Goal: Information Seeking & Learning: Learn about a topic

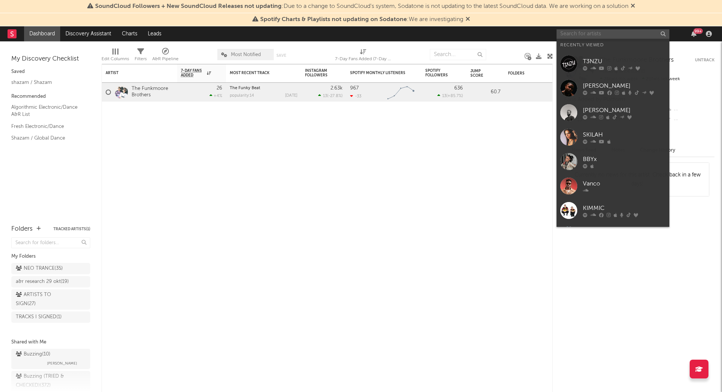
click at [588, 30] on input "text" at bounding box center [613, 33] width 113 height 9
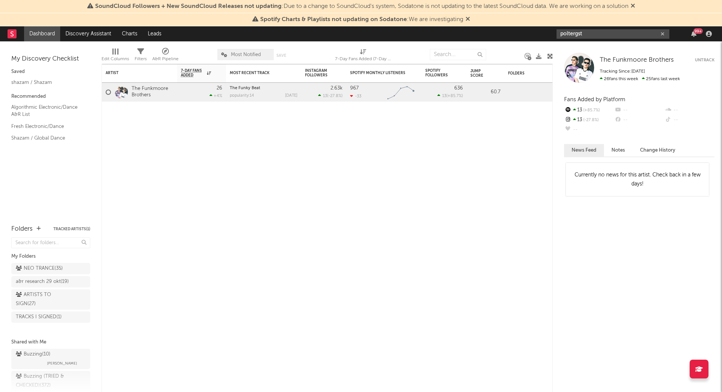
click at [596, 32] on input "poltergst" at bounding box center [613, 33] width 113 height 9
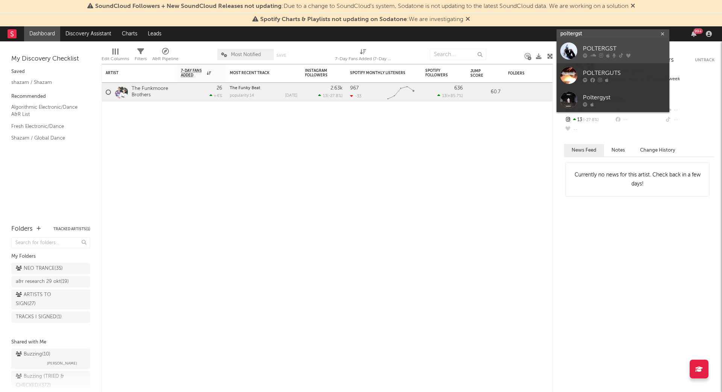
type input "poltergst"
click at [593, 49] on div "POLTERGST" at bounding box center [624, 48] width 83 height 9
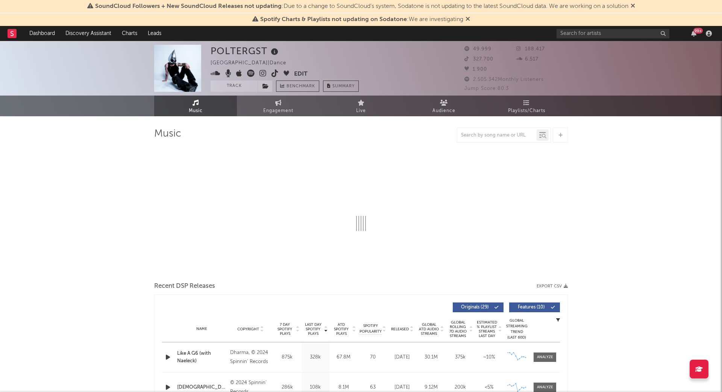
select select "6m"
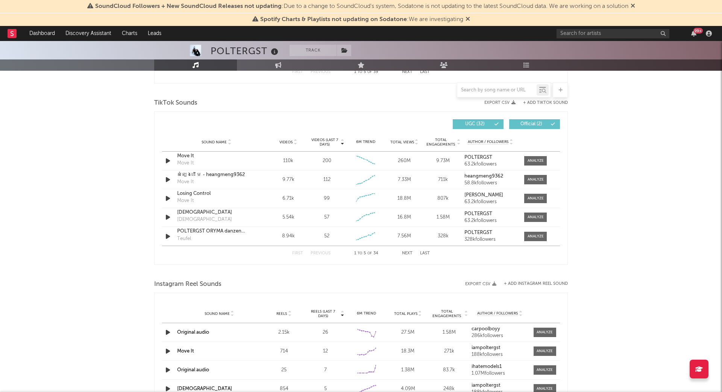
scroll to position [486, 0]
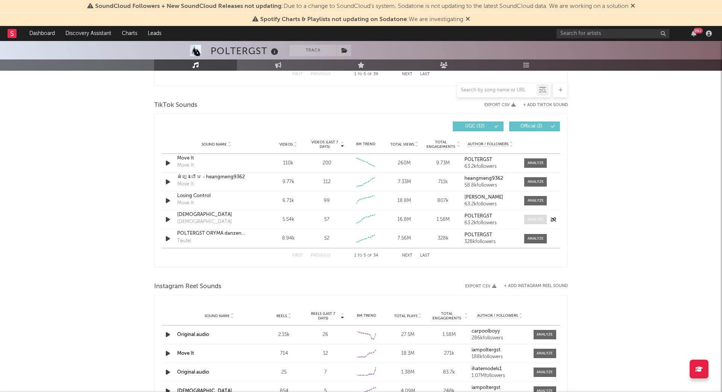
click at [537, 217] on div at bounding box center [536, 220] width 16 height 6
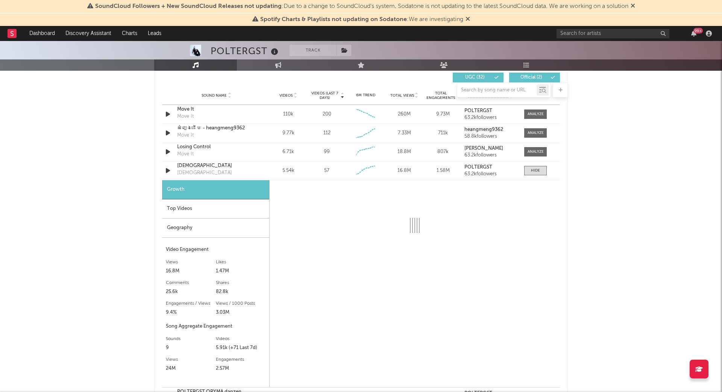
scroll to position [549, 0]
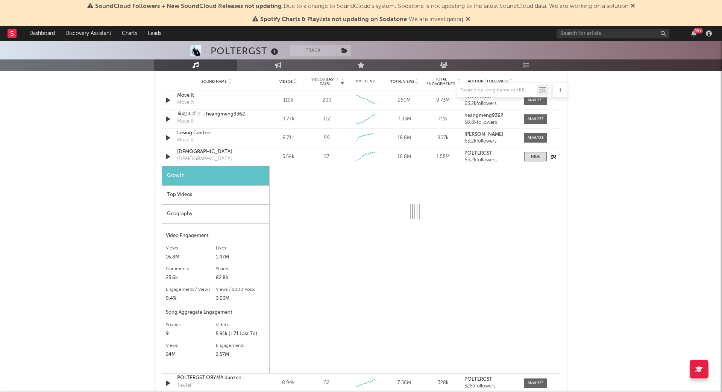
click at [189, 149] on div "[DEMOGRAPHIC_DATA]" at bounding box center [216, 152] width 79 height 8
select select "6m"
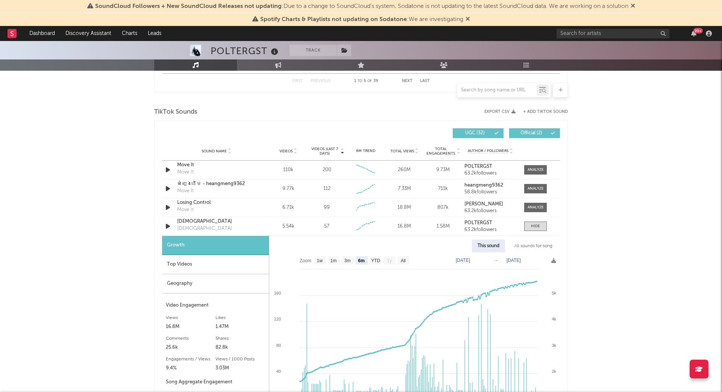
scroll to position [477, 0]
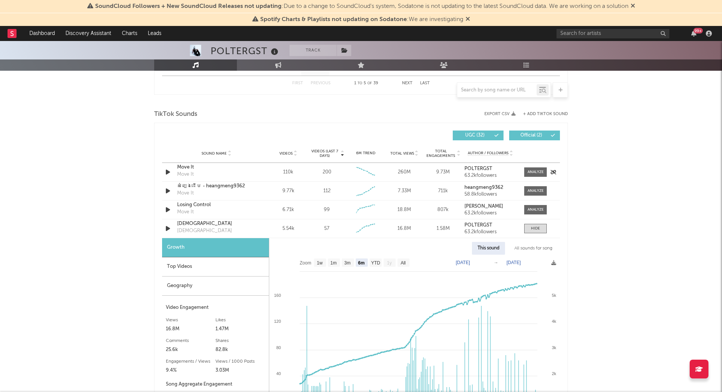
click at [479, 166] on strong "POLTERGST" at bounding box center [479, 168] width 28 height 5
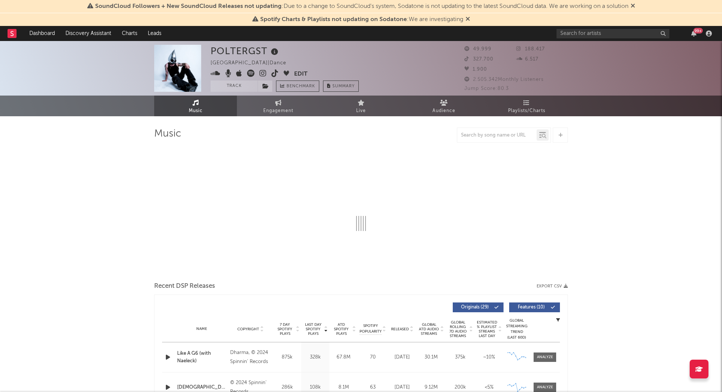
select select "6m"
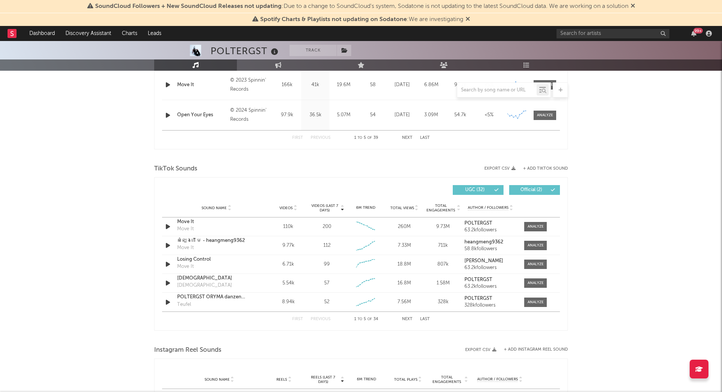
scroll to position [423, 0]
